Goal: Task Accomplishment & Management: Manage account settings

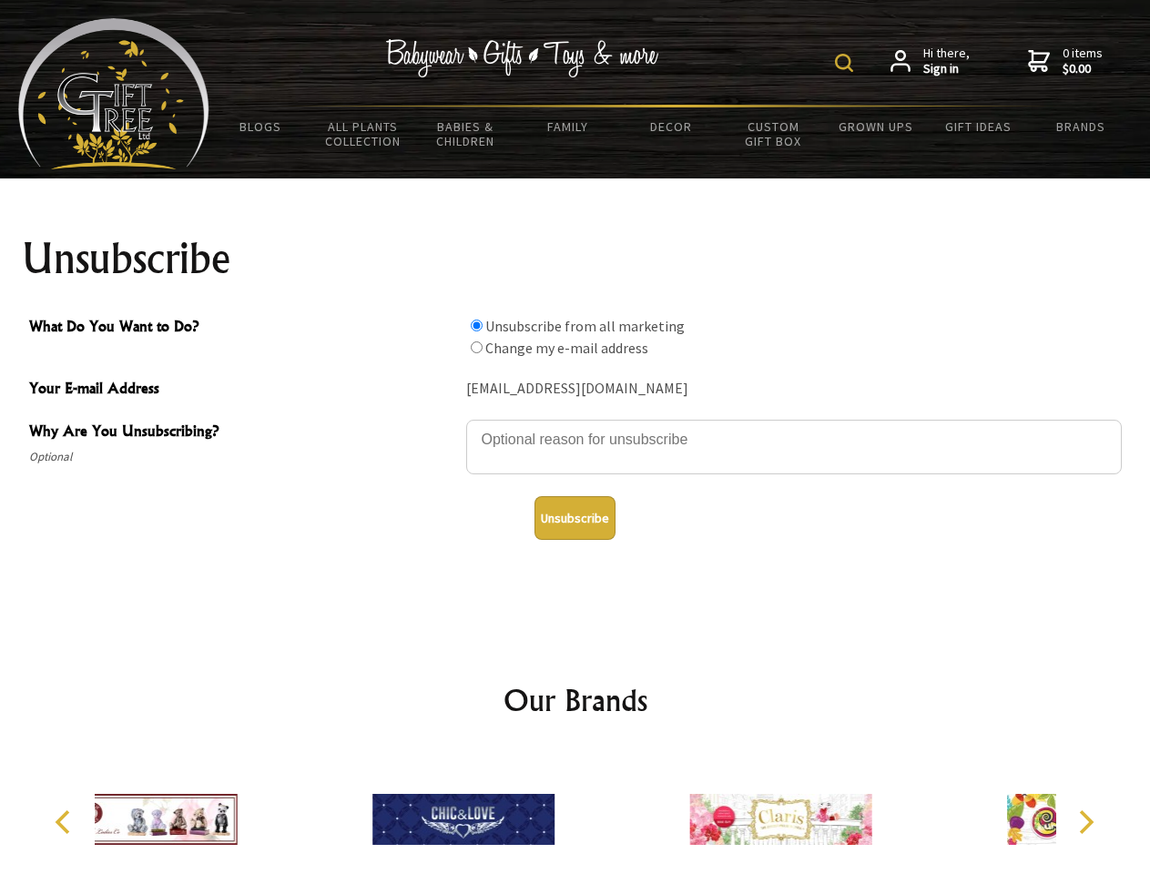
click at [847, 63] on img at bounding box center [844, 63] width 18 height 18
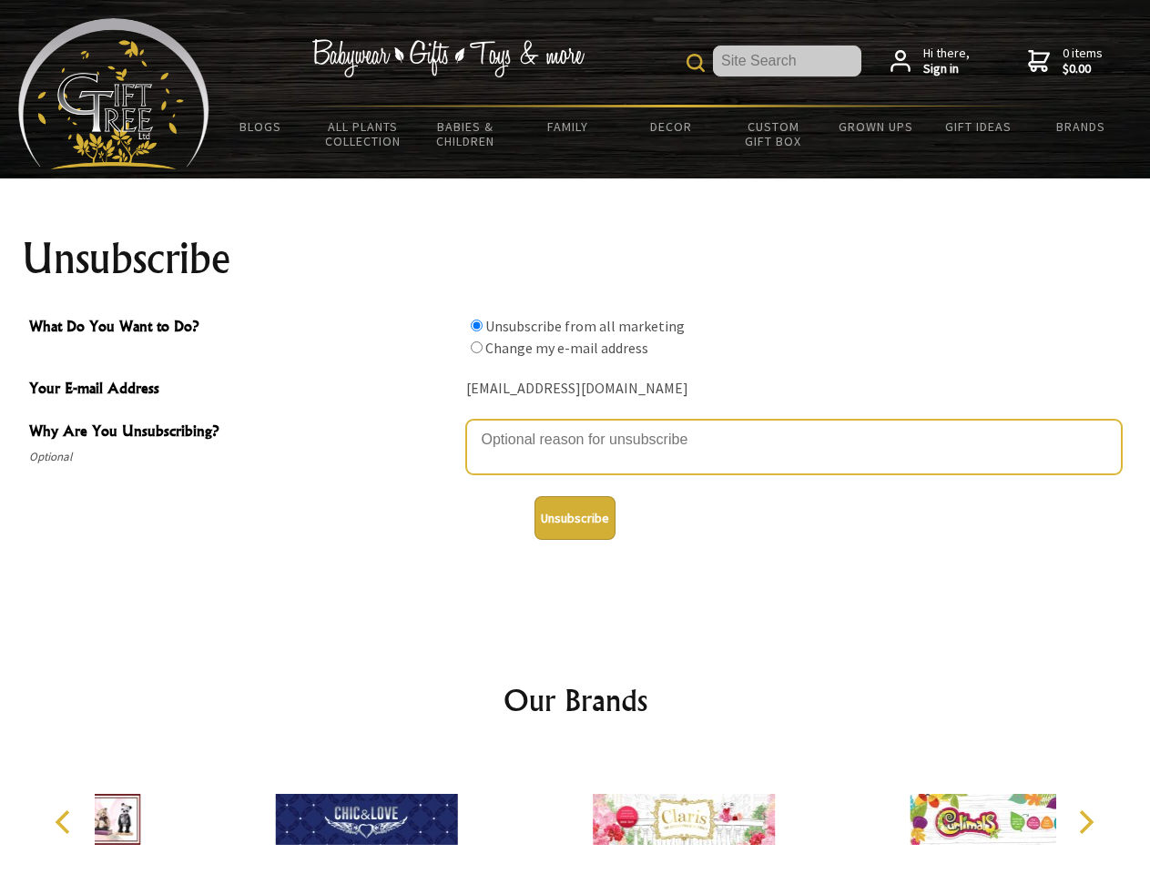
click at [576, 426] on textarea "Why Are You Unsubscribing?" at bounding box center [794, 447] width 656 height 55
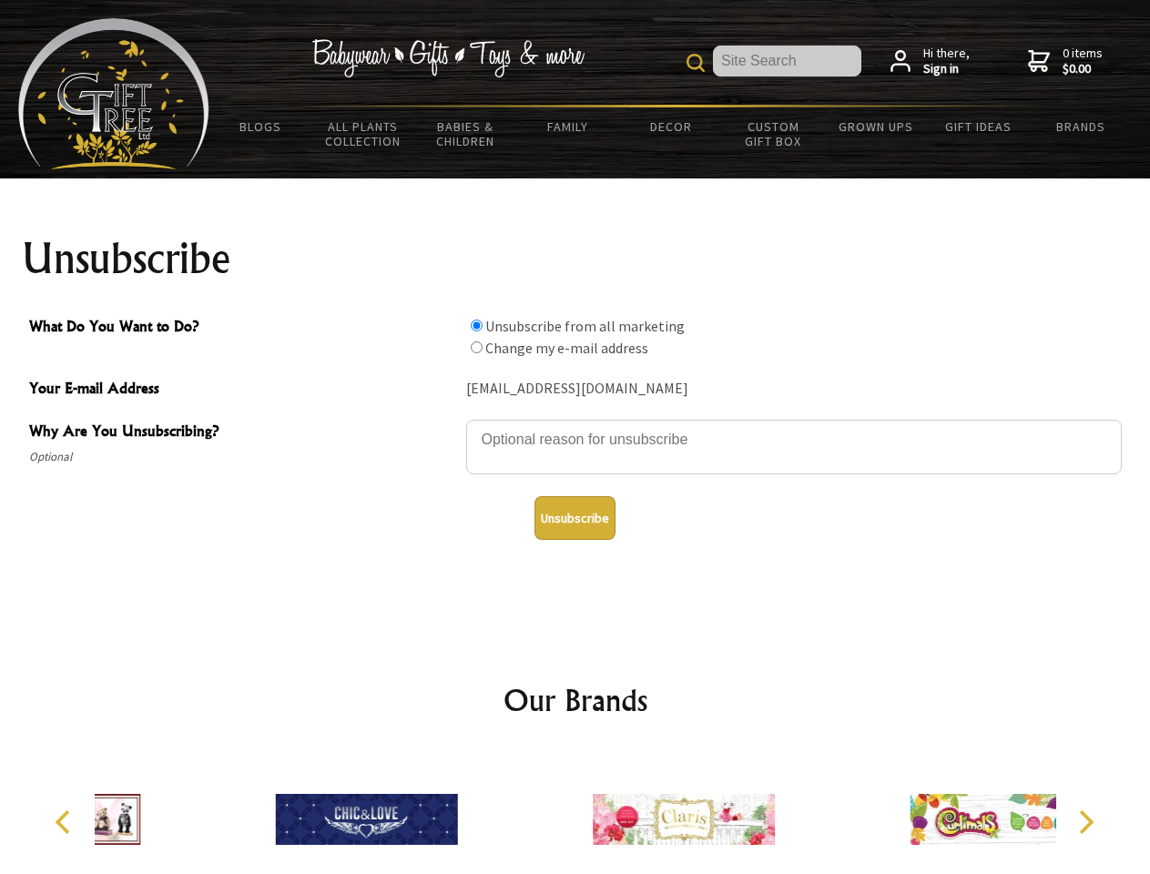
click at [476, 325] on input "What Do You Want to Do?" at bounding box center [477, 326] width 12 height 12
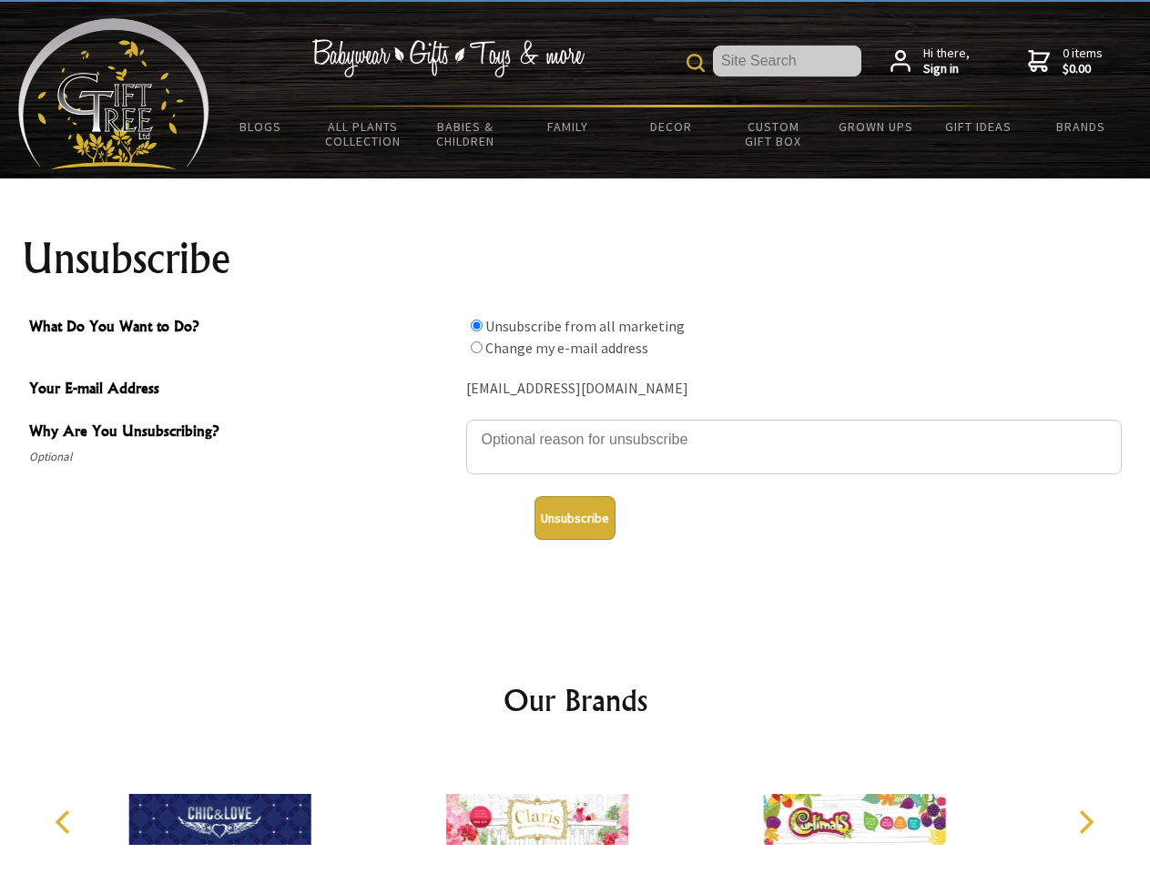
click at [476, 347] on input "What Do You Want to Do?" at bounding box center [477, 348] width 12 height 12
radio input "true"
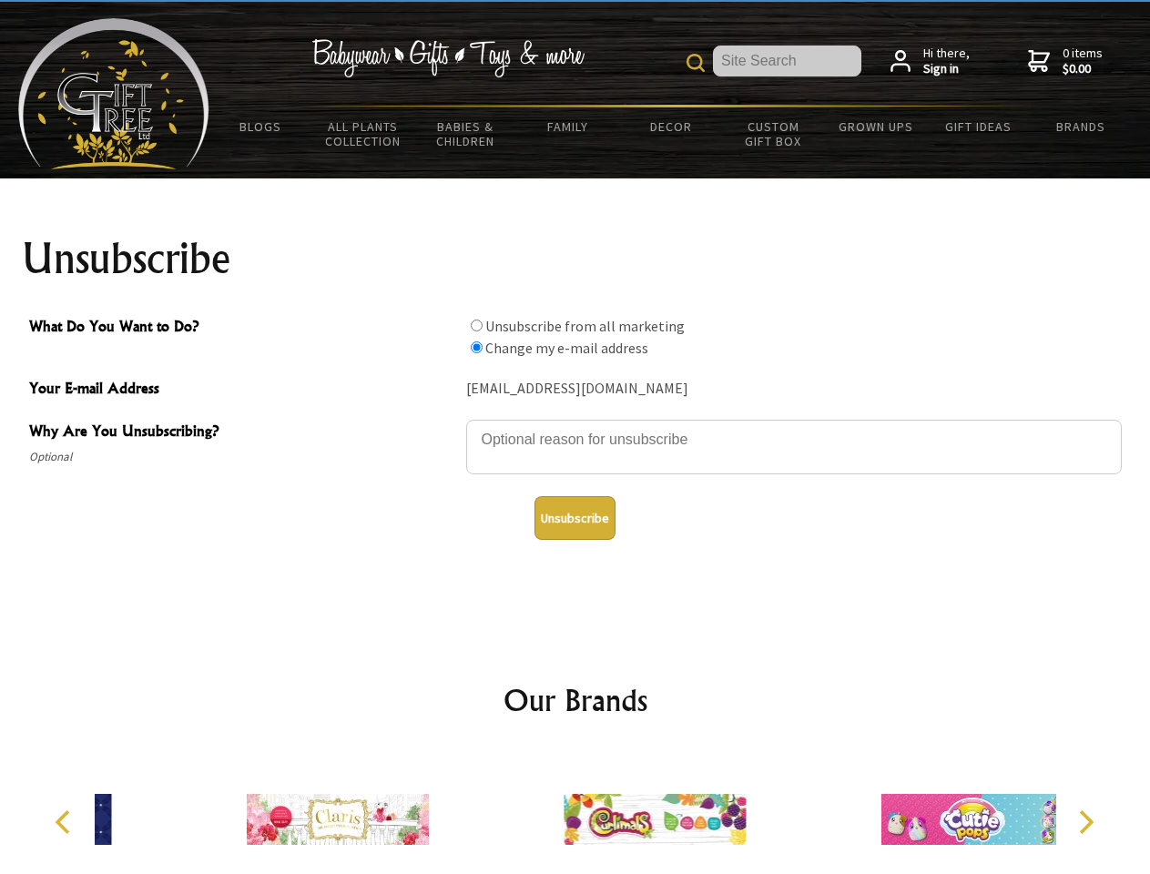
click at [575, 518] on button "Unsubscribe" at bounding box center [575, 518] width 81 height 44
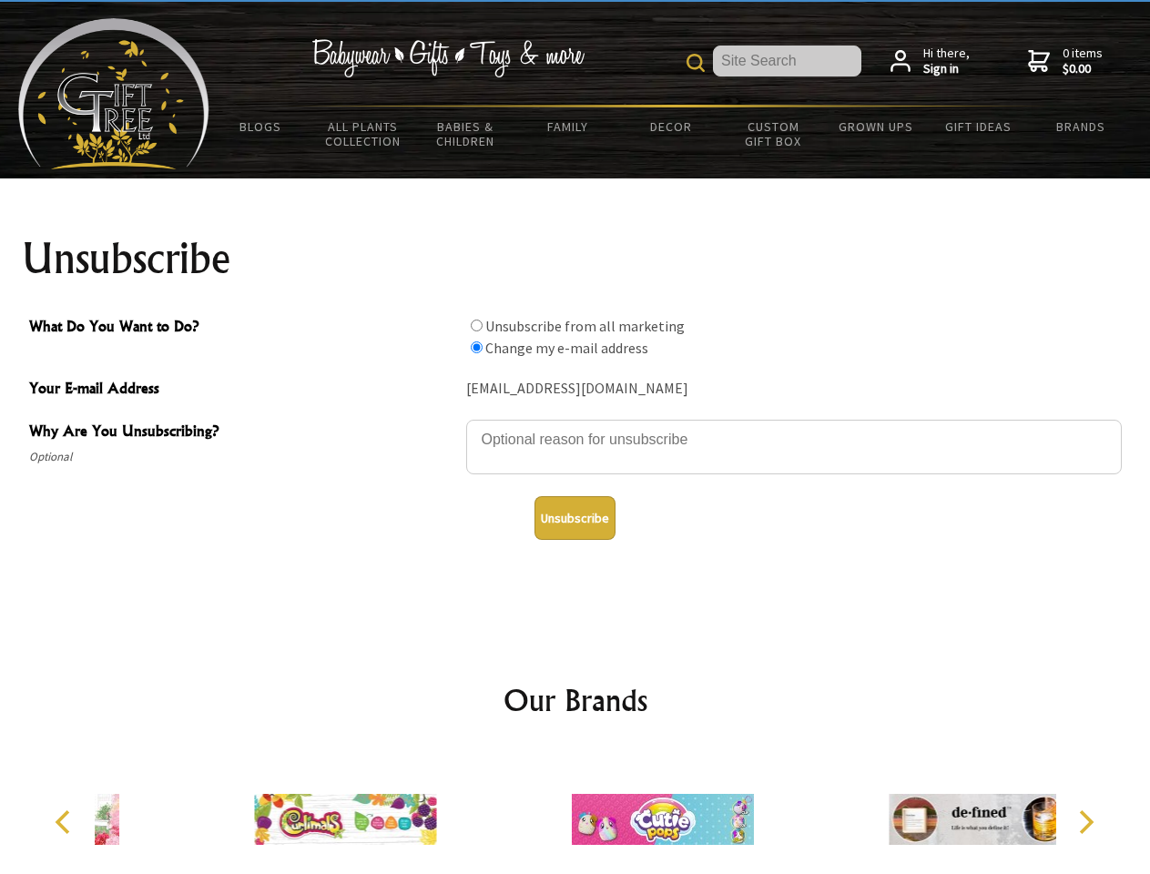
click at [66, 822] on icon "Previous" at bounding box center [65, 823] width 24 height 24
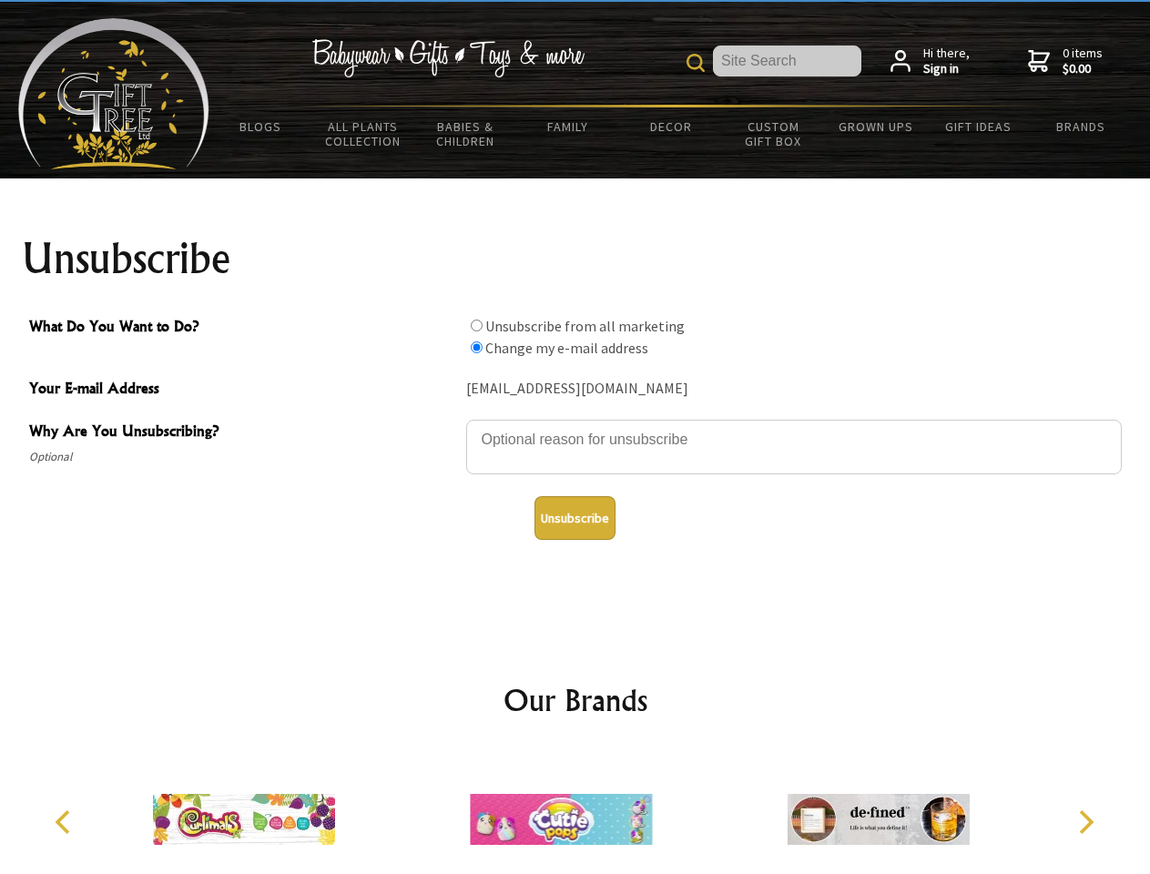
click at [1086, 822] on icon "Next" at bounding box center [1085, 823] width 24 height 24
